Goal: Task Accomplishment & Management: Use online tool/utility

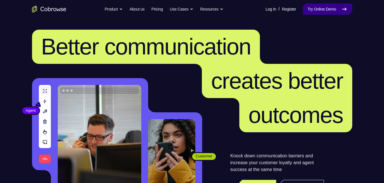
click at [326, 7] on link "Try Online Demo" at bounding box center [327, 8] width 49 height 11
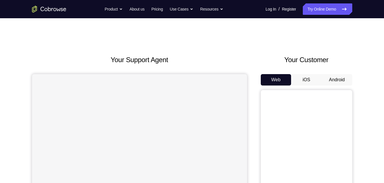
click at [333, 75] on button "Android" at bounding box center [337, 79] width 31 height 11
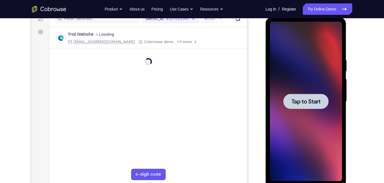
scroll to position [76, 0]
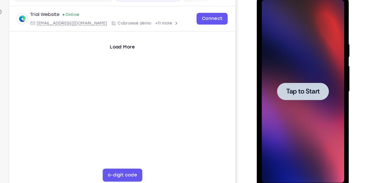
click at [317, 150] on div at bounding box center [297, 79] width 72 height 160
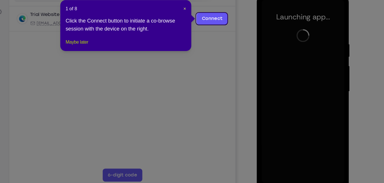
click at [114, 63] on button "Maybe later" at bounding box center [109, 59] width 20 height 7
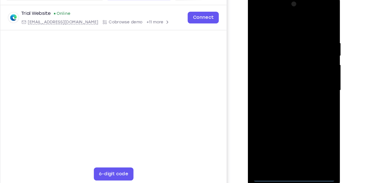
scroll to position [77, 0]
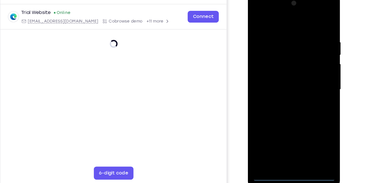
click at [288, 152] on div at bounding box center [288, 77] width 72 height 160
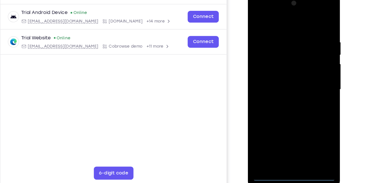
click at [310, 129] on div at bounding box center [288, 77] width 72 height 160
click at [276, 23] on div at bounding box center [288, 77] width 72 height 160
click at [311, 74] on div at bounding box center [288, 77] width 72 height 160
click at [283, 86] on div at bounding box center [288, 77] width 72 height 160
click at [284, 74] on div at bounding box center [288, 77] width 72 height 160
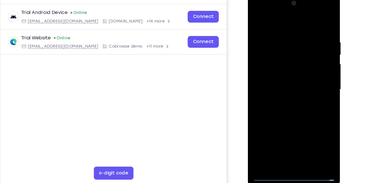
click at [284, 77] on div at bounding box center [288, 77] width 72 height 160
click at [288, 106] on div at bounding box center [288, 77] width 72 height 160
drag, startPoint x: 286, startPoint y: 21, endPoint x: 282, endPoint y: -2, distance: 22.9
click at [282, 0] on div at bounding box center [288, 77] width 72 height 160
drag, startPoint x: 292, startPoint y: 111, endPoint x: 295, endPoint y: 74, distance: 36.7
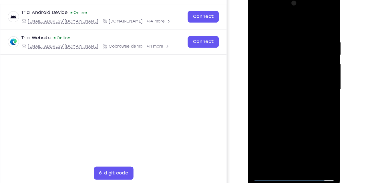
click at [295, 74] on div at bounding box center [288, 77] width 72 height 160
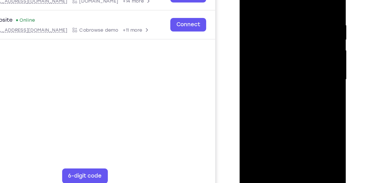
click at [311, 43] on div at bounding box center [280, 53] width 72 height 160
click at [247, 96] on div at bounding box center [280, 53] width 72 height 160
click at [311, 43] on div at bounding box center [280, 53] width 72 height 160
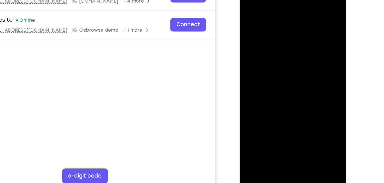
click at [311, 43] on div at bounding box center [280, 53] width 72 height 160
drag, startPoint x: 292, startPoint y: 9, endPoint x: 293, endPoint y: 83, distance: 73.2
click at [293, 83] on div at bounding box center [280, 53] width 72 height 160
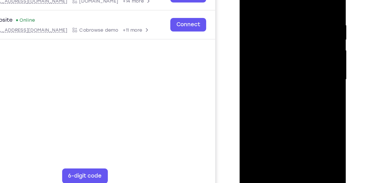
click at [274, 11] on div at bounding box center [280, 53] width 72 height 160
click at [308, 41] on div at bounding box center [280, 53] width 72 height 160
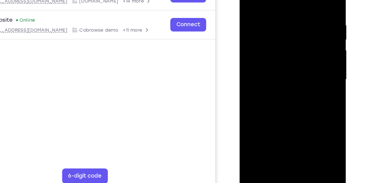
click at [308, 41] on div at bounding box center [280, 53] width 72 height 160
click at [248, 42] on div at bounding box center [280, 53] width 72 height 160
click at [312, 45] on div at bounding box center [280, 53] width 72 height 160
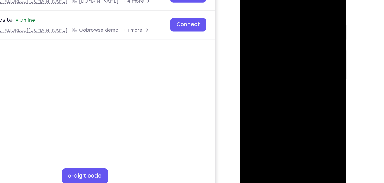
click at [312, 45] on div at bounding box center [280, 53] width 72 height 160
click at [310, 41] on div at bounding box center [280, 53] width 72 height 160
click at [309, 120] on div at bounding box center [280, 53] width 72 height 160
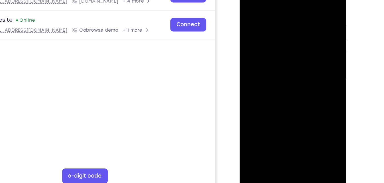
click at [305, 60] on div at bounding box center [280, 53] width 72 height 160
click at [309, 48] on div at bounding box center [280, 53] width 72 height 160
click at [310, 0] on div at bounding box center [280, 53] width 72 height 160
click at [291, 122] on div at bounding box center [280, 53] width 72 height 160
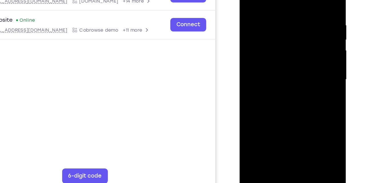
click at [277, 83] on div at bounding box center [280, 53] width 72 height 160
click at [280, 49] on div at bounding box center [280, 53] width 72 height 160
click at [261, 87] on div at bounding box center [280, 53] width 72 height 160
click at [272, 87] on div at bounding box center [280, 53] width 72 height 160
click at [274, 31] on div at bounding box center [280, 53] width 72 height 160
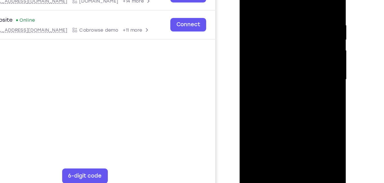
click at [284, 80] on div at bounding box center [280, 53] width 72 height 160
drag, startPoint x: 290, startPoint y: 14, endPoint x: 304, endPoint y: -12, distance: 29.2
click at [304, 0] on div at bounding box center [280, 53] width 72 height 160
click at [265, 119] on div at bounding box center [280, 53] width 72 height 160
click at [296, 85] on div at bounding box center [280, 53] width 72 height 160
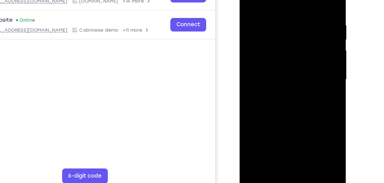
click at [249, 0] on div at bounding box center [280, 53] width 72 height 160
click at [268, 119] on div at bounding box center [280, 53] width 72 height 160
click at [249, 0] on div at bounding box center [280, 53] width 72 height 160
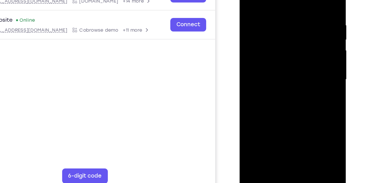
drag, startPoint x: 281, startPoint y: 84, endPoint x: 289, endPoint y: 2, distance: 81.8
click at [289, 2] on div at bounding box center [280, 53] width 72 height 160
drag, startPoint x: 286, startPoint y: 13, endPoint x: 284, endPoint y: 99, distance: 86.9
click at [284, 99] on div at bounding box center [280, 53] width 72 height 160
click at [249, 18] on div at bounding box center [280, 53] width 72 height 160
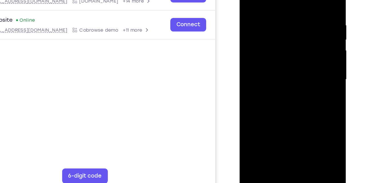
click at [303, 119] on div at bounding box center [280, 53] width 72 height 160
click at [311, 85] on div at bounding box center [280, 53] width 72 height 160
click at [302, 118] on div at bounding box center [280, 53] width 72 height 160
click at [310, 0] on div at bounding box center [280, 53] width 72 height 160
drag, startPoint x: 281, startPoint y: 103, endPoint x: 300, endPoint y: 8, distance: 97.1
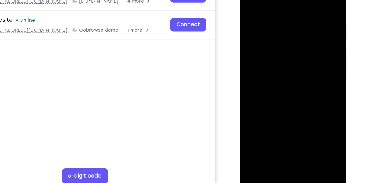
click at [300, 8] on div at bounding box center [280, 53] width 72 height 160
drag, startPoint x: 274, startPoint y: 112, endPoint x: 294, endPoint y: 7, distance: 106.9
click at [294, 7] on div at bounding box center [280, 53] width 72 height 160
drag, startPoint x: 273, startPoint y: 94, endPoint x: 289, endPoint y: 12, distance: 83.6
click at [289, 12] on div at bounding box center [280, 53] width 72 height 160
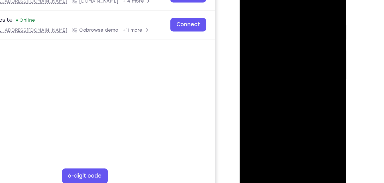
drag, startPoint x: 289, startPoint y: 12, endPoint x: 288, endPoint y: 34, distance: 21.7
click at [288, 34] on div at bounding box center [280, 53] width 72 height 160
drag, startPoint x: 288, startPoint y: 34, endPoint x: 288, endPoint y: 48, distance: 14.0
click at [288, 48] on div at bounding box center [280, 53] width 72 height 160
click at [310, 48] on div at bounding box center [280, 53] width 72 height 160
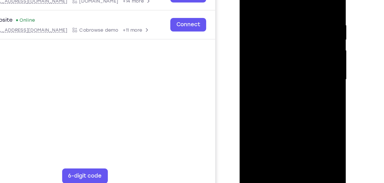
click at [310, 48] on div at bounding box center [280, 53] width 72 height 160
drag, startPoint x: 291, startPoint y: 31, endPoint x: 291, endPoint y: 13, distance: 18.0
click at [291, 13] on div at bounding box center [280, 53] width 72 height 160
click at [249, 26] on div at bounding box center [280, 53] width 72 height 160
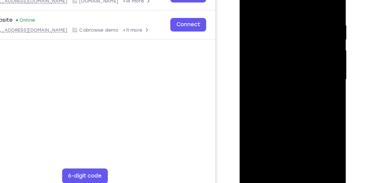
drag, startPoint x: 280, startPoint y: 96, endPoint x: 290, endPoint y: 15, distance: 82.3
click at [290, 15] on div at bounding box center [280, 53] width 72 height 160
drag, startPoint x: 274, startPoint y: 96, endPoint x: 284, endPoint y: 48, distance: 49.6
click at [284, 48] on div at bounding box center [280, 53] width 72 height 160
click at [247, 78] on div at bounding box center [280, 53] width 72 height 160
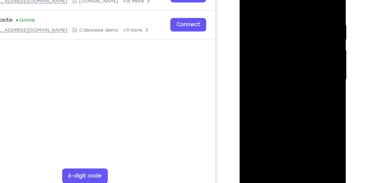
click at [310, 23] on div at bounding box center [280, 53] width 72 height 160
drag, startPoint x: 281, startPoint y: 74, endPoint x: 297, endPoint y: -2, distance: 78.4
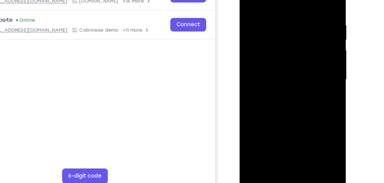
click at [297, 0] on div at bounding box center [280, 53] width 72 height 160
drag, startPoint x: 281, startPoint y: 89, endPoint x: 301, endPoint y: 11, distance: 80.2
click at [301, 11] on div at bounding box center [280, 53] width 72 height 160
drag, startPoint x: 275, startPoint y: 96, endPoint x: 296, endPoint y: 22, distance: 76.5
click at [296, 22] on div at bounding box center [280, 53] width 72 height 160
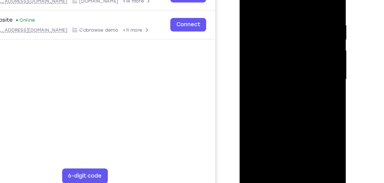
drag, startPoint x: 288, startPoint y: 84, endPoint x: 295, endPoint y: 30, distance: 54.3
click at [295, 30] on div at bounding box center [280, 53] width 72 height 160
drag, startPoint x: 275, startPoint y: 88, endPoint x: 296, endPoint y: 22, distance: 69.4
click at [296, 22] on div at bounding box center [280, 53] width 72 height 160
drag, startPoint x: 276, startPoint y: 86, endPoint x: 290, endPoint y: 38, distance: 50.1
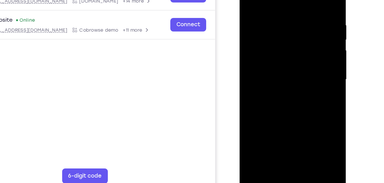
click at [290, 38] on div at bounding box center [280, 53] width 72 height 160
drag, startPoint x: 281, startPoint y: 82, endPoint x: 294, endPoint y: 22, distance: 61.6
click at [294, 22] on div at bounding box center [280, 53] width 72 height 160
drag, startPoint x: 274, startPoint y: 99, endPoint x: 293, endPoint y: 29, distance: 72.4
click at [293, 29] on div at bounding box center [280, 53] width 72 height 160
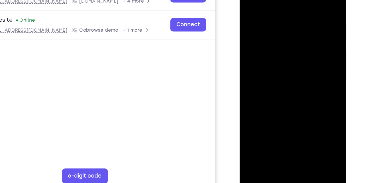
drag, startPoint x: 276, startPoint y: 91, endPoint x: 284, endPoint y: 61, distance: 30.8
click at [284, 61] on div at bounding box center [280, 53] width 72 height 160
drag, startPoint x: 276, startPoint y: 99, endPoint x: 297, endPoint y: 32, distance: 69.8
click at [297, 32] on div at bounding box center [280, 53] width 72 height 160
drag, startPoint x: 282, startPoint y: 84, endPoint x: 299, endPoint y: 7, distance: 79.6
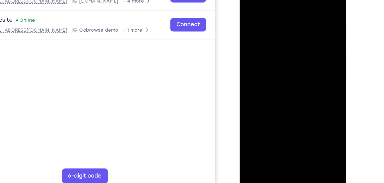
click at [299, 7] on div at bounding box center [280, 53] width 72 height 160
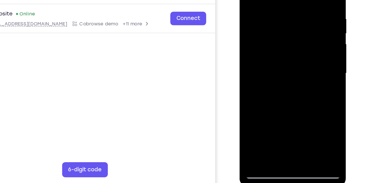
scroll to position [79, 0]
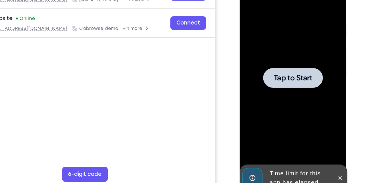
click at [276, 78] on div at bounding box center [280, 51] width 72 height 160
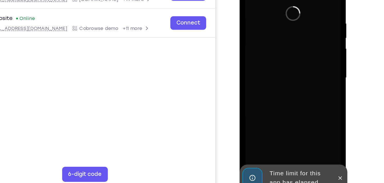
click at [276, 78] on div at bounding box center [280, 51] width 72 height 160
click at [316, 127] on icon at bounding box center [315, 127] width 3 height 3
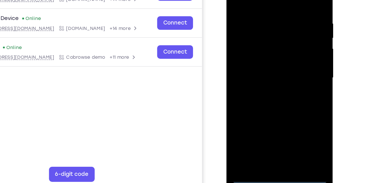
click at [267, 127] on div at bounding box center [267, 51] width 72 height 160
click at [290, 104] on div at bounding box center [267, 51] width 72 height 160
click at [248, 0] on div at bounding box center [267, 51] width 72 height 160
click at [239, 36] on div at bounding box center [267, 51] width 72 height 160
click at [249, 50] on div at bounding box center [267, 51] width 72 height 160
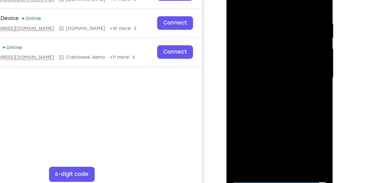
click at [252, 54] on div at bounding box center [267, 51] width 72 height 160
click at [269, 58] on div at bounding box center [267, 51] width 72 height 160
drag, startPoint x: 268, startPoint y: -2, endPoint x: 270, endPoint y: -24, distance: 22.7
click at [270, 0] on div at bounding box center [267, 51] width 72 height 160
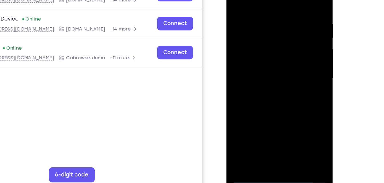
drag, startPoint x: 265, startPoint y: 100, endPoint x: 270, endPoint y: 52, distance: 48.3
click at [270, 52] on div at bounding box center [267, 52] width 72 height 160
click at [270, 115] on div at bounding box center [267, 52] width 72 height 160
click at [269, 121] on div at bounding box center [267, 52] width 72 height 160
click at [285, 0] on div at bounding box center [267, 52] width 72 height 160
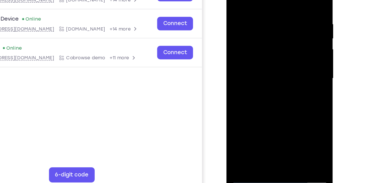
click at [237, 0] on div at bounding box center [267, 52] width 72 height 160
drag, startPoint x: 279, startPoint y: 89, endPoint x: 279, endPoint y: 28, distance: 60.9
click at [279, 28] on div at bounding box center [267, 52] width 72 height 160
drag, startPoint x: 274, startPoint y: 70, endPoint x: 277, endPoint y: 46, distance: 24.2
click at [277, 46] on div at bounding box center [267, 52] width 72 height 160
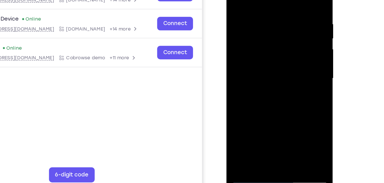
drag, startPoint x: 246, startPoint y: 76, endPoint x: 260, endPoint y: 15, distance: 63.0
click at [260, 15] on div at bounding box center [267, 52] width 72 height 160
drag, startPoint x: 264, startPoint y: 82, endPoint x: 275, endPoint y: 7, distance: 75.7
click at [275, 7] on div at bounding box center [267, 52] width 72 height 160
drag, startPoint x: 270, startPoint y: 80, endPoint x: 282, endPoint y: 16, distance: 65.5
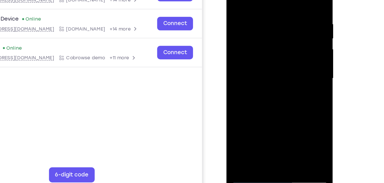
click at [282, 16] on div at bounding box center [267, 52] width 72 height 160
drag, startPoint x: 282, startPoint y: 16, endPoint x: 285, endPoint y: 6, distance: 10.3
click at [285, 6] on div at bounding box center [267, 52] width 72 height 160
drag, startPoint x: 266, startPoint y: 91, endPoint x: 278, endPoint y: 15, distance: 77.0
click at [278, 15] on div at bounding box center [267, 52] width 72 height 160
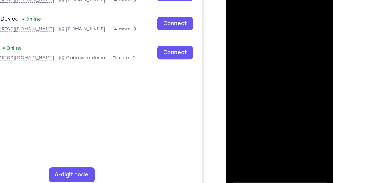
drag, startPoint x: 267, startPoint y: 90, endPoint x: 282, endPoint y: 23, distance: 68.8
click at [282, 23] on div at bounding box center [267, 52] width 72 height 160
drag, startPoint x: 276, startPoint y: 80, endPoint x: 286, endPoint y: 27, distance: 53.9
click at [286, 27] on div at bounding box center [267, 52] width 72 height 160
drag, startPoint x: 268, startPoint y: 87, endPoint x: 280, endPoint y: 32, distance: 56.0
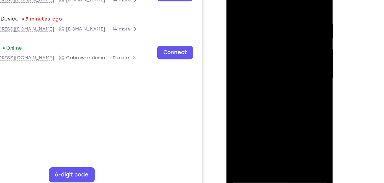
click at [280, 32] on div at bounding box center [267, 52] width 72 height 160
drag, startPoint x: 269, startPoint y: 90, endPoint x: 280, endPoint y: 8, distance: 83.4
click at [280, 8] on div at bounding box center [267, 52] width 72 height 160
drag, startPoint x: 266, startPoint y: 96, endPoint x: 283, endPoint y: 11, distance: 86.6
click at [283, 11] on div at bounding box center [267, 52] width 72 height 160
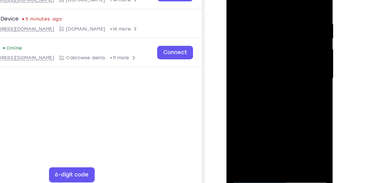
drag, startPoint x: 262, startPoint y: 99, endPoint x: 280, endPoint y: 16, distance: 85.3
click at [280, 16] on div at bounding box center [267, 52] width 72 height 160
drag, startPoint x: 268, startPoint y: 86, endPoint x: 282, endPoint y: 17, distance: 70.5
click at [282, 17] on div at bounding box center [267, 52] width 72 height 160
drag, startPoint x: 262, startPoint y: 100, endPoint x: 286, endPoint y: 5, distance: 98.2
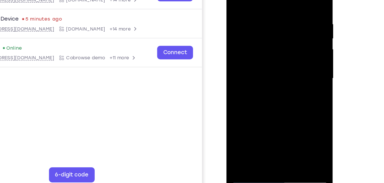
click at [286, 5] on div at bounding box center [267, 52] width 72 height 160
drag, startPoint x: 270, startPoint y: 89, endPoint x: 287, endPoint y: 10, distance: 80.9
click at [287, 10] on div at bounding box center [267, 52] width 72 height 160
drag, startPoint x: 264, startPoint y: 91, endPoint x: 282, endPoint y: 27, distance: 66.7
click at [282, 27] on div at bounding box center [267, 52] width 72 height 160
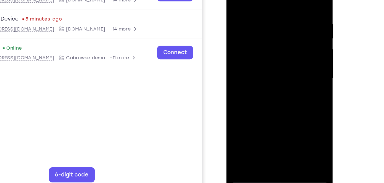
click at [285, 80] on div at bounding box center [267, 52] width 72 height 160
drag, startPoint x: 256, startPoint y: 64, endPoint x: 261, endPoint y: 10, distance: 54.0
click at [261, 10] on div at bounding box center [267, 52] width 72 height 160
drag, startPoint x: 261, startPoint y: 10, endPoint x: 259, endPoint y: 26, distance: 16.1
click at [259, 26] on div at bounding box center [267, 52] width 72 height 160
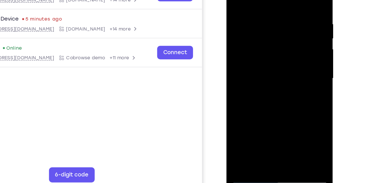
click at [235, 0] on div at bounding box center [267, 52] width 72 height 160
drag, startPoint x: 267, startPoint y: 78, endPoint x: 272, endPoint y: 15, distance: 63.1
click at [272, 15] on div at bounding box center [267, 52] width 72 height 160
drag, startPoint x: 266, startPoint y: 103, endPoint x: 278, endPoint y: 15, distance: 88.8
click at [278, 15] on div at bounding box center [267, 52] width 72 height 160
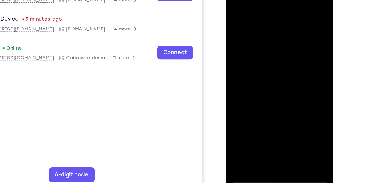
drag, startPoint x: 270, startPoint y: 100, endPoint x: 278, endPoint y: 21, distance: 79.0
click at [278, 21] on div at bounding box center [267, 52] width 72 height 160
click at [284, 74] on div at bounding box center [267, 52] width 72 height 160
drag, startPoint x: 278, startPoint y: 91, endPoint x: 286, endPoint y: 27, distance: 64.8
click at [286, 27] on div at bounding box center [267, 52] width 72 height 160
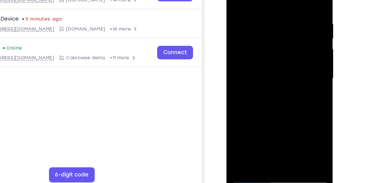
click at [266, 88] on div at bounding box center [267, 52] width 72 height 160
drag, startPoint x: 257, startPoint y: 90, endPoint x: 259, endPoint y: 38, distance: 52.3
click at [259, 38] on div at bounding box center [267, 52] width 72 height 160
drag, startPoint x: 278, startPoint y: 92, endPoint x: 280, endPoint y: 65, distance: 27.8
click at [280, 65] on div at bounding box center [267, 52] width 72 height 160
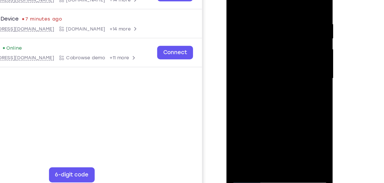
click at [236, 0] on div at bounding box center [267, 52] width 72 height 160
drag, startPoint x: 259, startPoint y: 80, endPoint x: 277, endPoint y: 15, distance: 68.0
click at [277, 15] on div at bounding box center [267, 52] width 72 height 160
drag, startPoint x: 275, startPoint y: 84, endPoint x: 280, endPoint y: 54, distance: 30.7
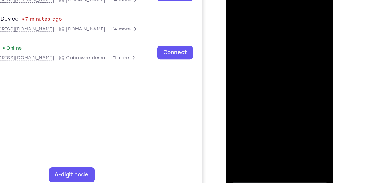
click at [280, 54] on div at bounding box center [267, 52] width 72 height 160
drag, startPoint x: 269, startPoint y: 86, endPoint x: 278, endPoint y: 48, distance: 38.9
click at [278, 48] on div at bounding box center [267, 52] width 72 height 160
drag, startPoint x: 261, startPoint y: 95, endPoint x: 284, endPoint y: 10, distance: 88.0
click at [284, 10] on div at bounding box center [267, 52] width 72 height 160
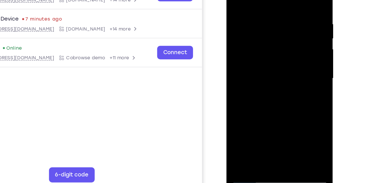
drag, startPoint x: 272, startPoint y: 89, endPoint x: 284, endPoint y: 34, distance: 56.1
click at [284, 34] on div at bounding box center [267, 52] width 72 height 160
drag, startPoint x: 264, startPoint y: 97, endPoint x: 280, endPoint y: 31, distance: 67.8
click at [280, 31] on div at bounding box center [267, 52] width 72 height 160
click at [263, 99] on div at bounding box center [267, 52] width 72 height 160
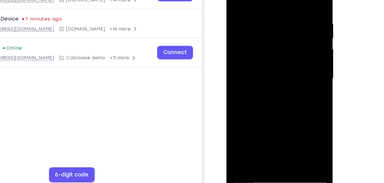
click at [241, 17] on div at bounding box center [267, 52] width 72 height 160
drag, startPoint x: 269, startPoint y: 94, endPoint x: 271, endPoint y: 66, distance: 28.1
click at [271, 66] on div at bounding box center [267, 52] width 72 height 160
drag, startPoint x: 273, startPoint y: 104, endPoint x: 275, endPoint y: 71, distance: 32.9
click at [275, 71] on div at bounding box center [267, 52] width 72 height 160
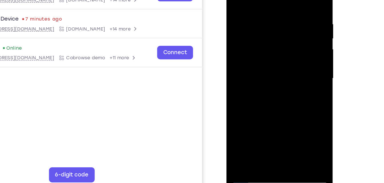
drag, startPoint x: 271, startPoint y: 100, endPoint x: 283, endPoint y: 5, distance: 96.3
click at [283, 5] on div at bounding box center [267, 52] width 72 height 160
drag, startPoint x: 268, startPoint y: 89, endPoint x: 280, endPoint y: 10, distance: 79.5
click at [280, 10] on div at bounding box center [267, 52] width 72 height 160
drag, startPoint x: 267, startPoint y: 96, endPoint x: 280, endPoint y: 21, distance: 76.1
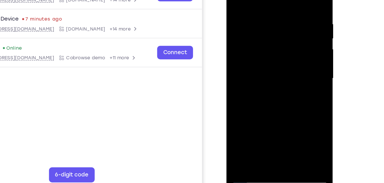
click at [280, 21] on div at bounding box center [267, 52] width 72 height 160
drag, startPoint x: 267, startPoint y: 97, endPoint x: 282, endPoint y: 10, distance: 87.9
click at [282, 10] on div at bounding box center [267, 52] width 72 height 160
drag, startPoint x: 268, startPoint y: 99, endPoint x: 284, endPoint y: 15, distance: 85.4
click at [284, 15] on div at bounding box center [267, 52] width 72 height 160
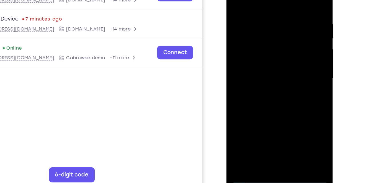
drag, startPoint x: 264, startPoint y: 100, endPoint x: 282, endPoint y: 7, distance: 94.8
click at [282, 7] on div at bounding box center [267, 52] width 72 height 160
drag, startPoint x: 263, startPoint y: 96, endPoint x: 286, endPoint y: -3, distance: 101.7
click at [286, 0] on div at bounding box center [267, 52] width 72 height 160
drag, startPoint x: 269, startPoint y: 96, endPoint x: 279, endPoint y: 11, distance: 86.1
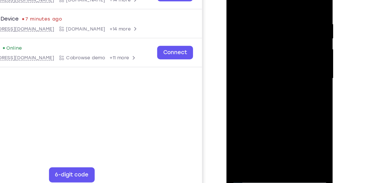
click at [279, 11] on div at bounding box center [267, 52] width 72 height 160
drag, startPoint x: 264, startPoint y: 106, endPoint x: 286, endPoint y: 11, distance: 97.4
click at [286, 11] on div at bounding box center [267, 52] width 72 height 160
drag, startPoint x: 274, startPoint y: 95, endPoint x: 290, endPoint y: 18, distance: 78.6
click at [290, 18] on div at bounding box center [267, 52] width 72 height 160
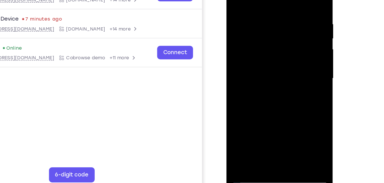
drag, startPoint x: 271, startPoint y: 98, endPoint x: 288, endPoint y: 10, distance: 89.3
click at [288, 10] on div at bounding box center [267, 52] width 72 height 160
drag, startPoint x: 269, startPoint y: 97, endPoint x: 290, endPoint y: 9, distance: 91.0
click at [290, 9] on div at bounding box center [267, 52] width 72 height 160
drag, startPoint x: 275, startPoint y: 91, endPoint x: 291, endPoint y: -2, distance: 94.3
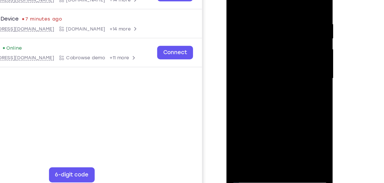
click at [291, 0] on div at bounding box center [267, 52] width 72 height 160
drag, startPoint x: 268, startPoint y: 100, endPoint x: 287, endPoint y: 21, distance: 81.1
click at [287, 21] on div at bounding box center [267, 52] width 72 height 160
drag, startPoint x: 262, startPoint y: 91, endPoint x: 286, endPoint y: 6, distance: 88.1
click at [286, 6] on div at bounding box center [267, 52] width 72 height 160
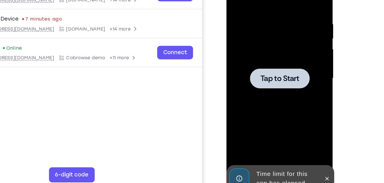
drag, startPoint x: 286, startPoint y: 6, endPoint x: 278, endPoint y: 80, distance: 74.7
